Goal: Task Accomplishment & Management: Use online tool/utility

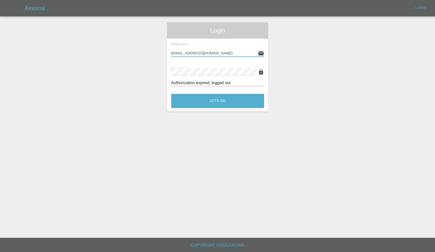
type input "[EMAIL_ADDRESS][DOMAIN_NAME]"
click at [218, 101] on button "Let's Go" at bounding box center [217, 101] width 93 height 14
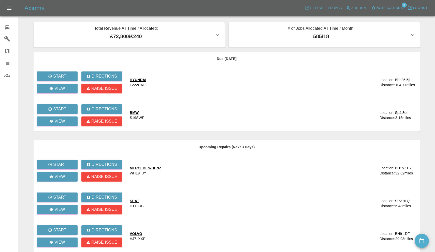
click at [394, 9] on span "Notifications" at bounding box center [390, 8] width 26 height 6
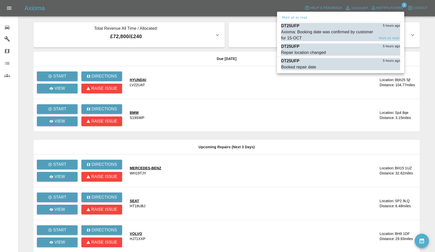
click at [326, 32] on div "Axioma: Booking date was confirmed by customer for 15-OCT" at bounding box center [328, 35] width 94 height 12
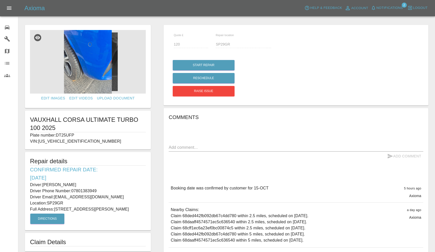
drag, startPoint x: 57, startPoint y: 135, endPoint x: 79, endPoint y: 135, distance: 21.9
click at [79, 135] on p "Plate number: DT25UFP" at bounding box center [88, 135] width 116 height 6
copy p "DT25UFP"
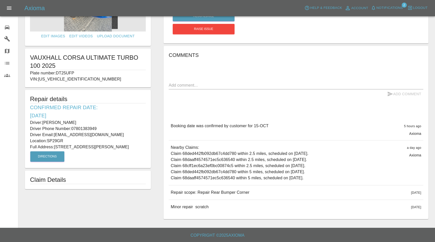
scroll to position [62, 0]
drag, startPoint x: 171, startPoint y: 191, endPoint x: 219, endPoint y: 212, distance: 51.5
click at [219, 212] on div "Booking date was confirmed by customer for 15-[DATE] hours ago Axioma Booking d…" at bounding box center [296, 166] width 255 height 95
copy div "Repair scope: Repair Rear Bumper Corner [DATE] Repair scope: Repair Rear Bumper…"
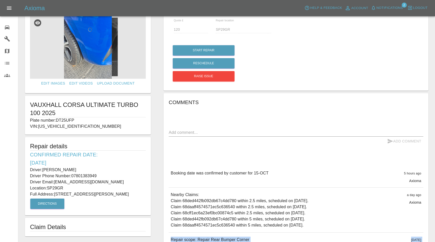
scroll to position [14, 0]
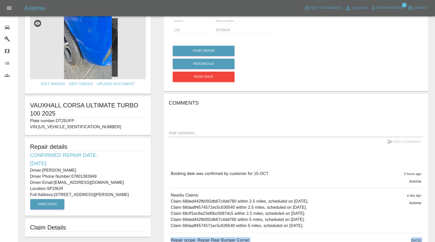
drag, startPoint x: 44, startPoint y: 170, endPoint x: 76, endPoint y: 170, distance: 31.8
click at [76, 170] on p "Driver: [PERSON_NAME]" at bounding box center [88, 171] width 116 height 6
copy p "[PERSON_NAME]"
drag, startPoint x: 73, startPoint y: 176, endPoint x: 102, endPoint y: 176, distance: 28.8
click at [102, 176] on p "Driver Phone Number: [PHONE_NUMBER]" at bounding box center [88, 177] width 116 height 6
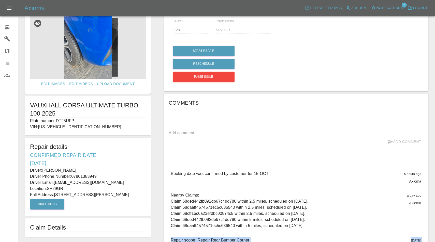
copy p "07801383949"
drag, startPoint x: 55, startPoint y: 195, endPoint x: 93, endPoint y: 195, distance: 37.4
click at [93, 195] on p "Full Address: [STREET_ADDRESS][PERSON_NAME]" at bounding box center [88, 195] width 116 height 6
copy p "[STREET_ADDRESS][PERSON_NAME]"
drag, startPoint x: 49, startPoint y: 188, endPoint x: 64, endPoint y: 188, distance: 15.5
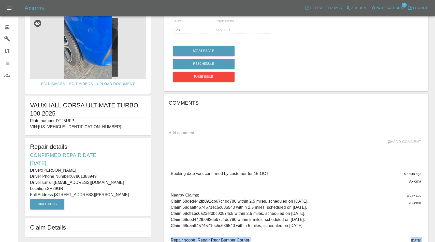
click at [64, 188] on p "Location: SP29GR" at bounding box center [88, 189] width 116 height 6
copy p "SP29GR"
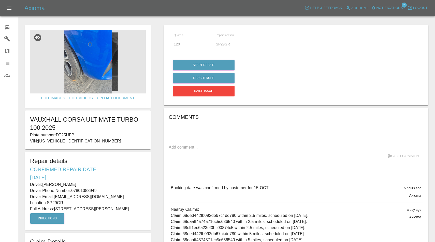
scroll to position [0, 0]
click at [98, 64] on img at bounding box center [88, 62] width 116 height 64
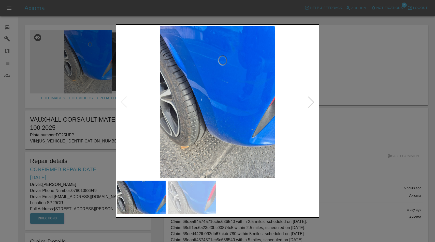
scroll to position [0, 0]
click at [311, 103] on div at bounding box center [311, 101] width 11 height 11
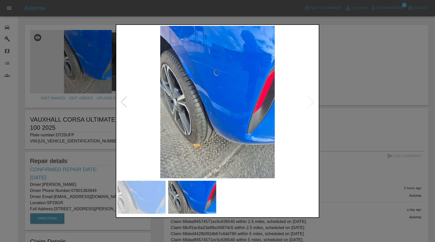
click at [395, 31] on div at bounding box center [217, 121] width 435 height 242
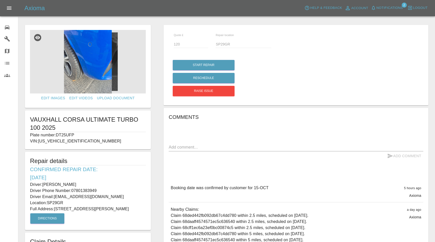
click at [391, 7] on span "Notifications" at bounding box center [390, 8] width 26 height 6
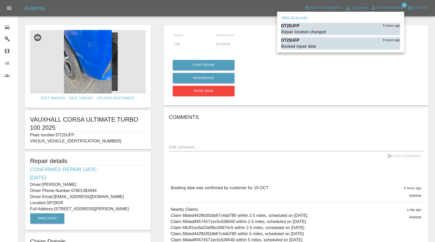
click at [294, 17] on button "Mark all as read" at bounding box center [294, 18] width 27 height 6
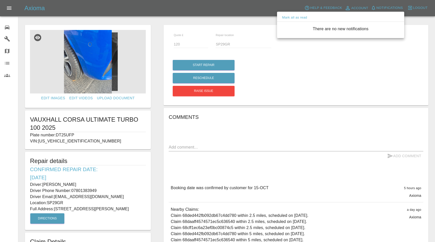
click at [4, 24] on div at bounding box center [217, 121] width 435 height 242
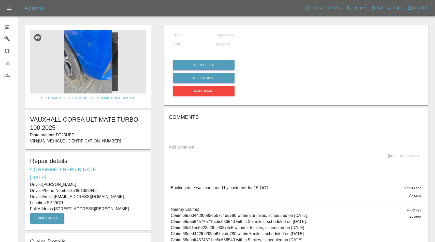
click at [6, 26] on icon at bounding box center [7, 27] width 6 height 6
